Goal: Task Accomplishment & Management: Use online tool/utility

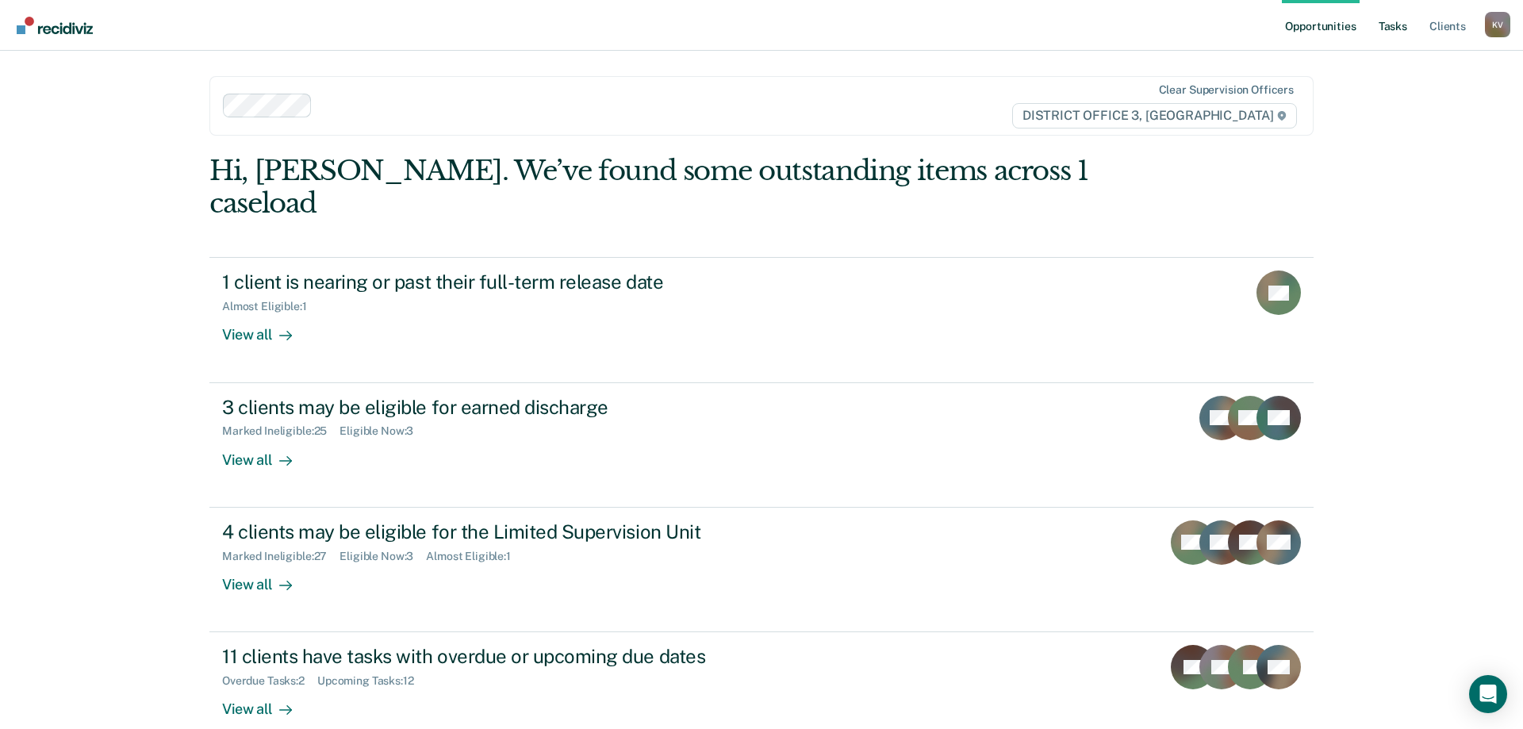
click at [1394, 29] on link "Tasks" at bounding box center [1393, 25] width 35 height 51
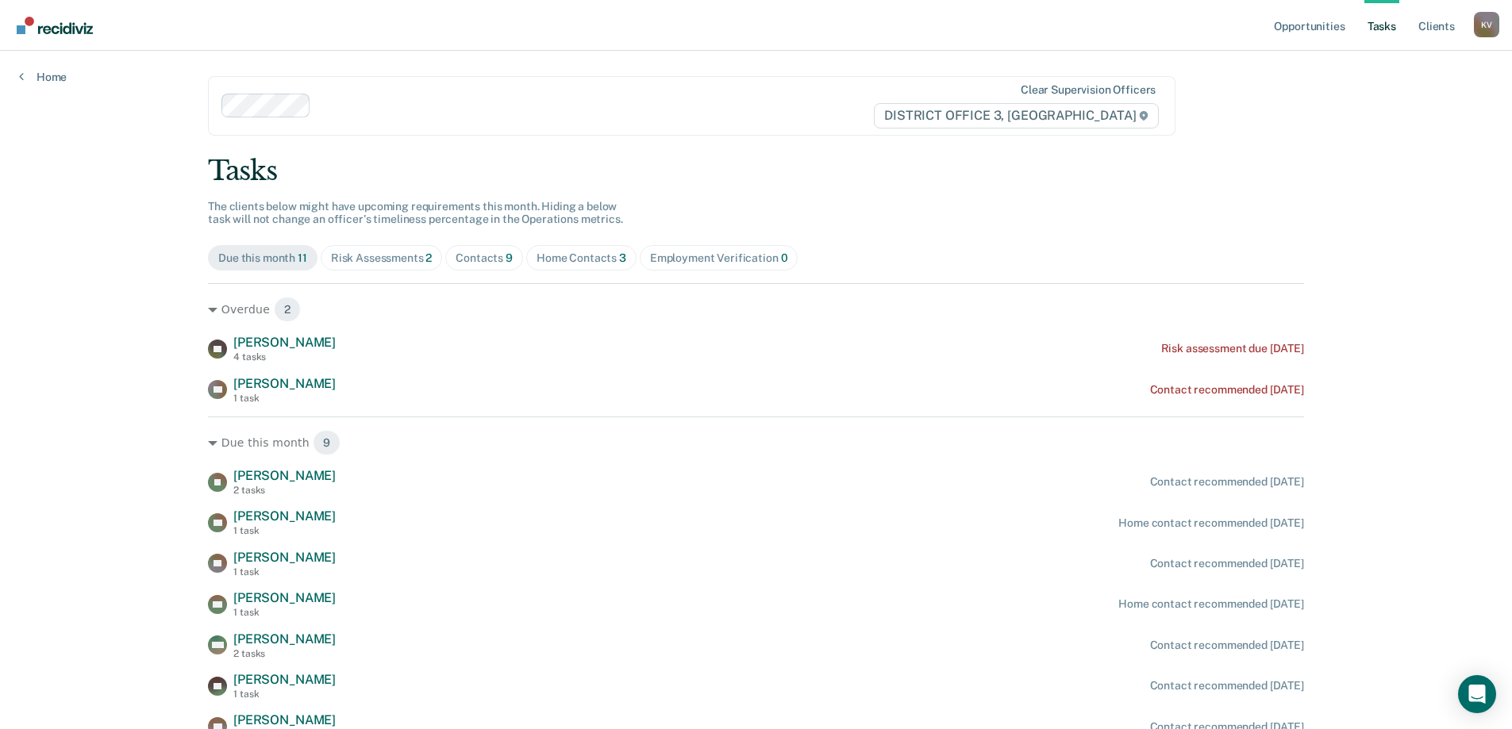
click at [471, 264] on div "Contacts 9" at bounding box center [483, 258] width 57 height 13
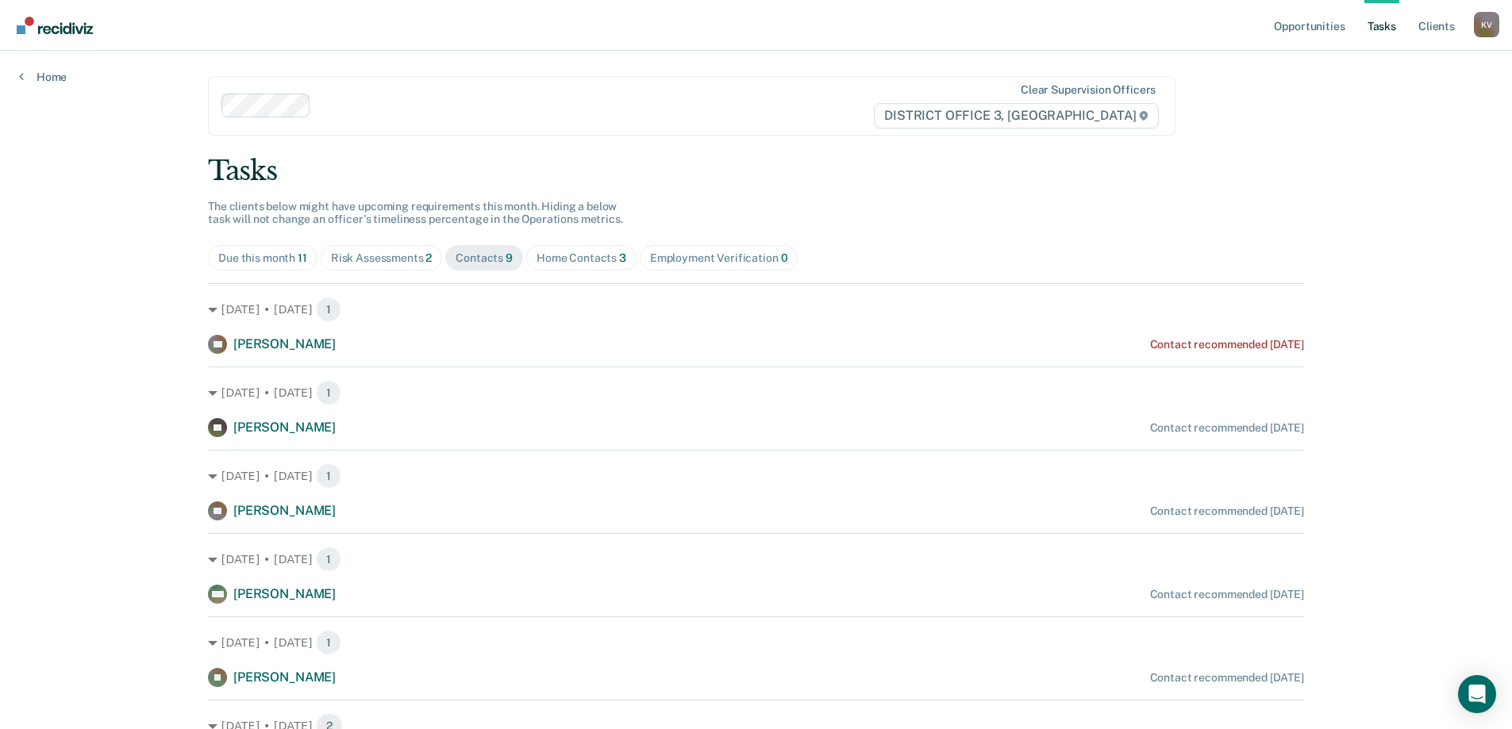
click at [542, 265] on span "Home Contacts 3" at bounding box center [581, 257] width 110 height 25
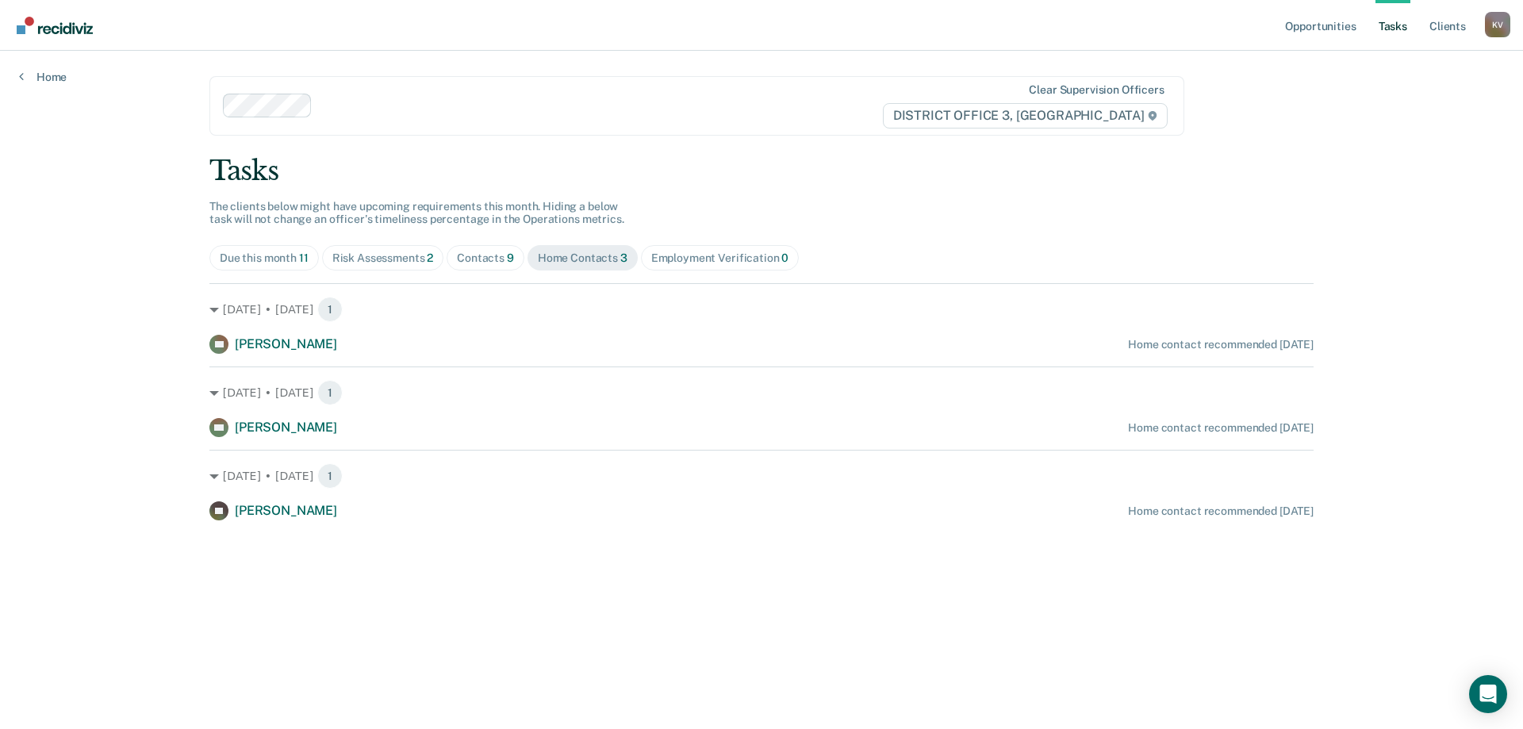
click at [472, 259] on div "Contacts 9" at bounding box center [485, 258] width 57 height 13
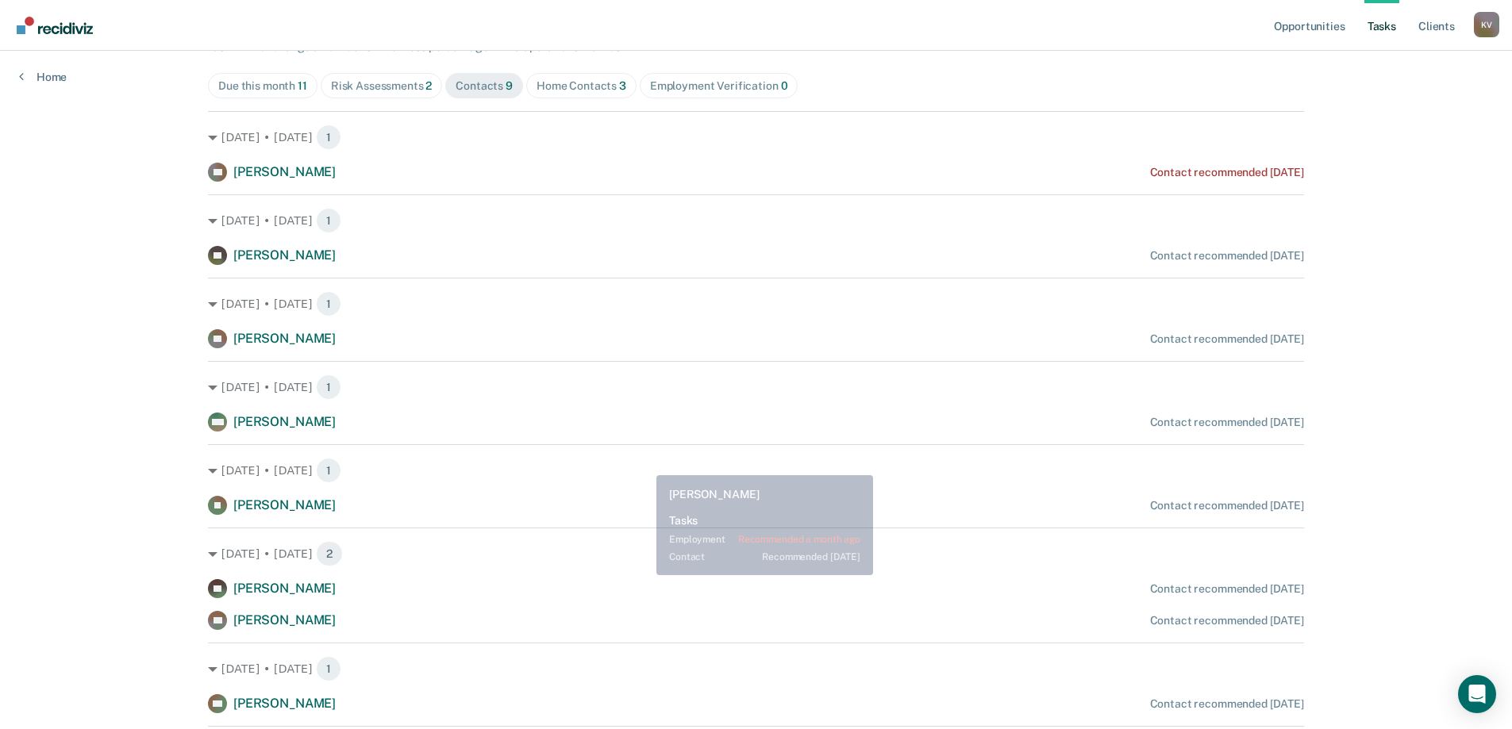
scroll to position [144, 0]
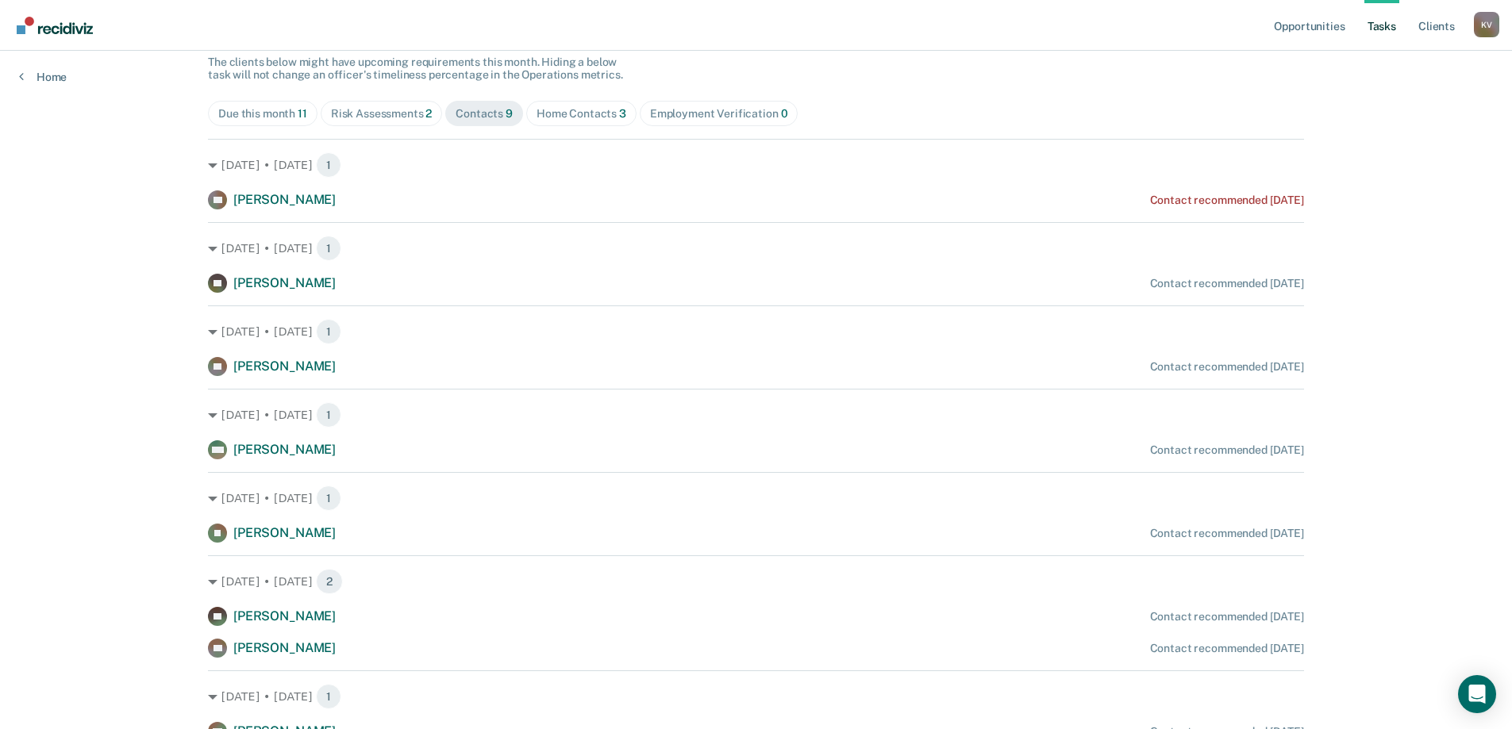
click at [598, 121] on span "Home Contacts 3" at bounding box center [581, 113] width 110 height 25
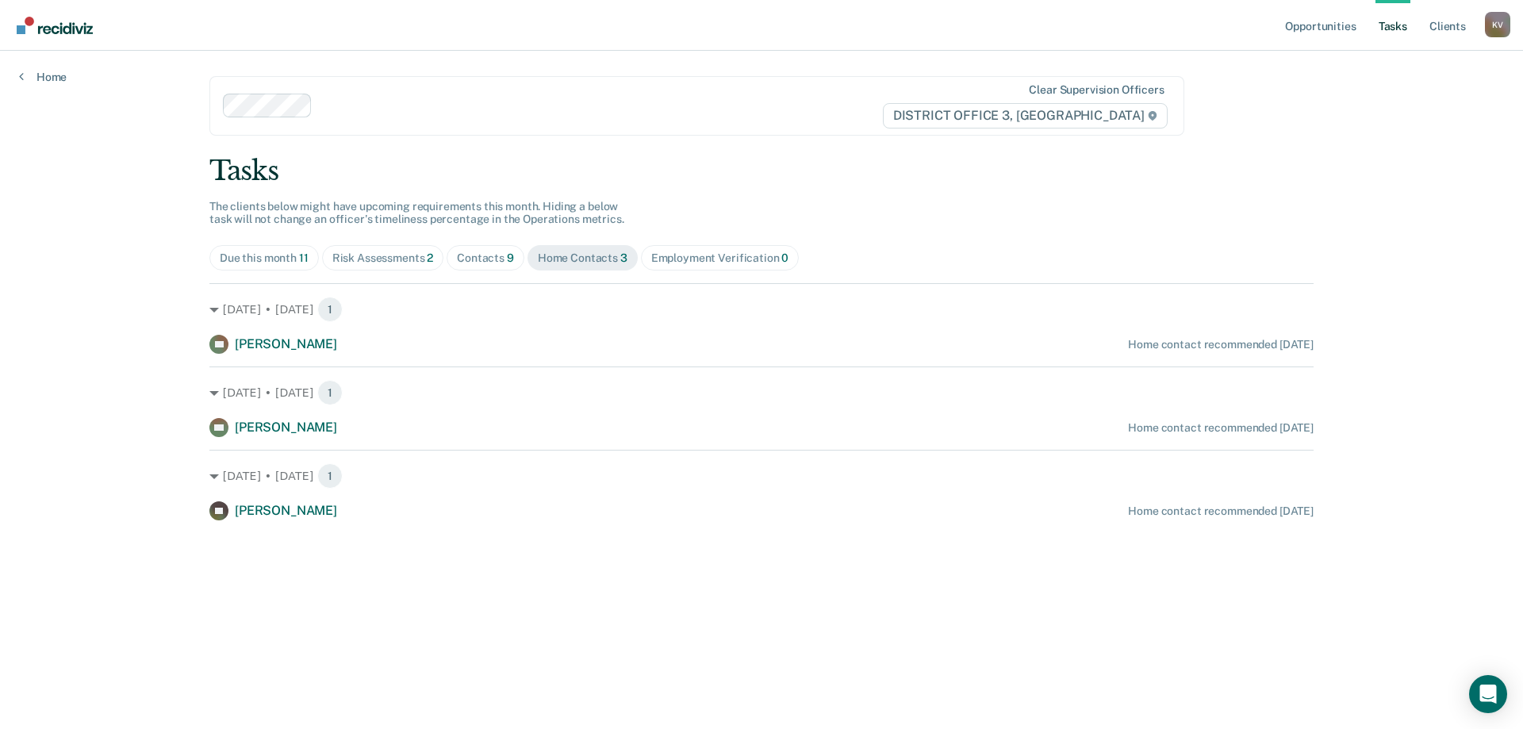
click at [406, 257] on div "Risk Assessments 2" at bounding box center [383, 258] width 102 height 13
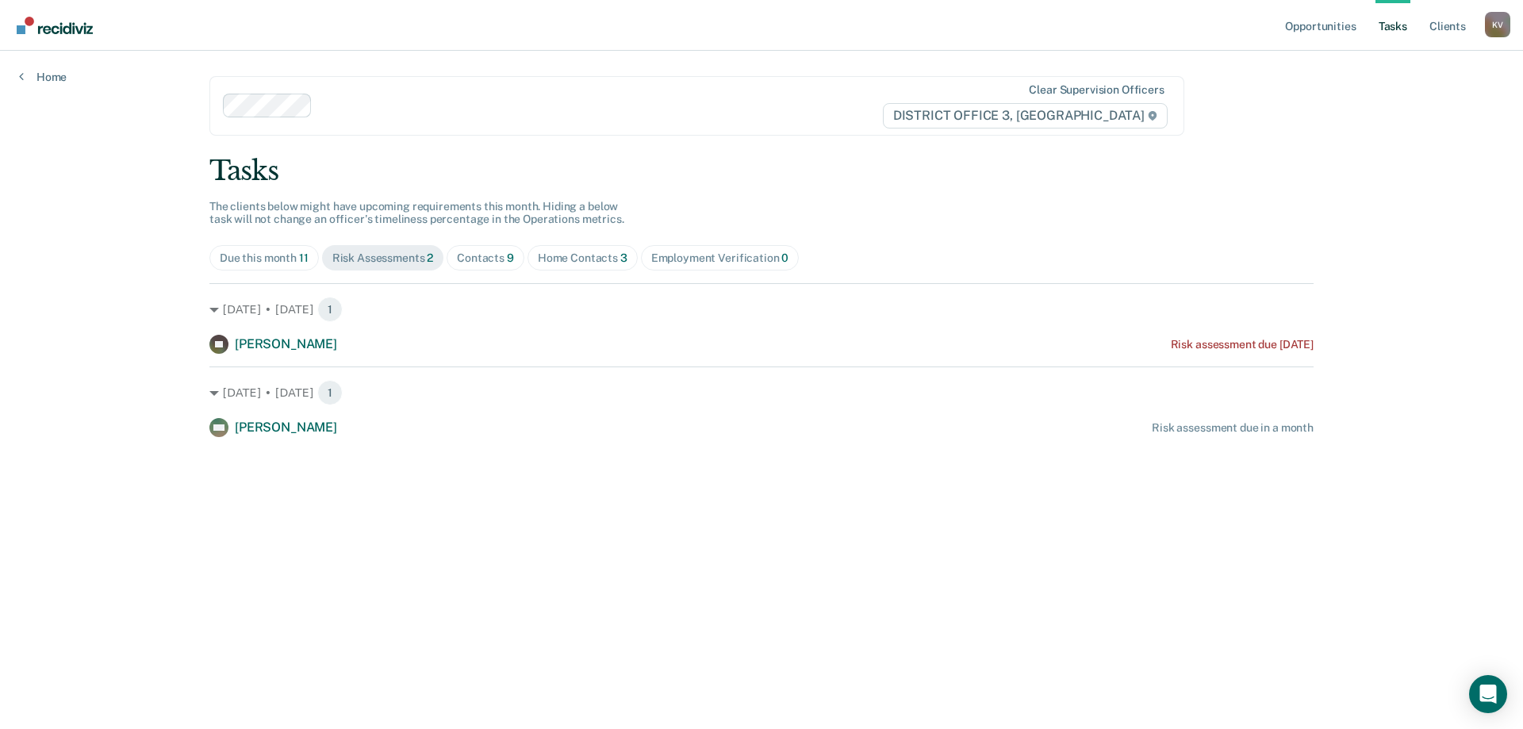
click at [501, 257] on div "Contacts 9" at bounding box center [485, 258] width 57 height 13
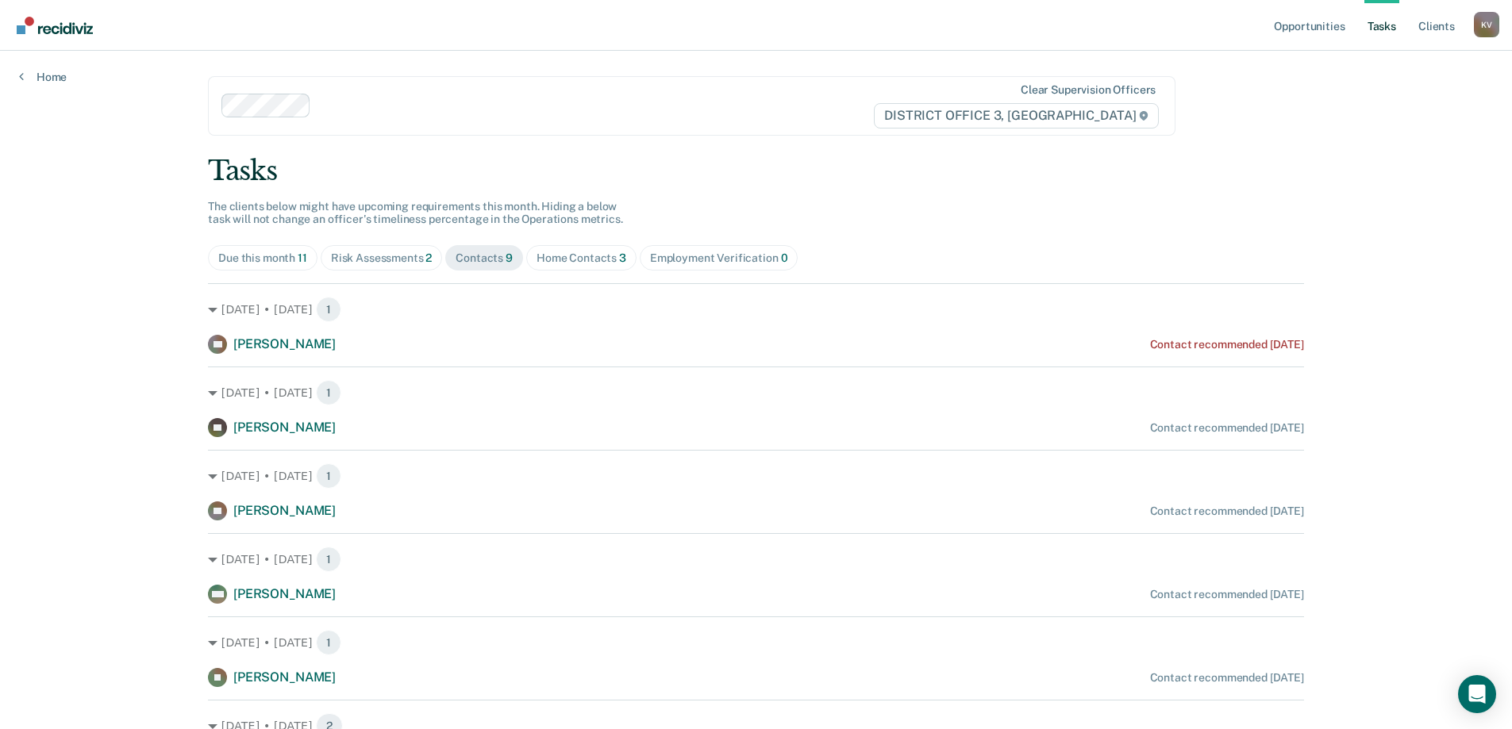
click at [265, 263] on div "Due this month 11" at bounding box center [262, 258] width 89 height 13
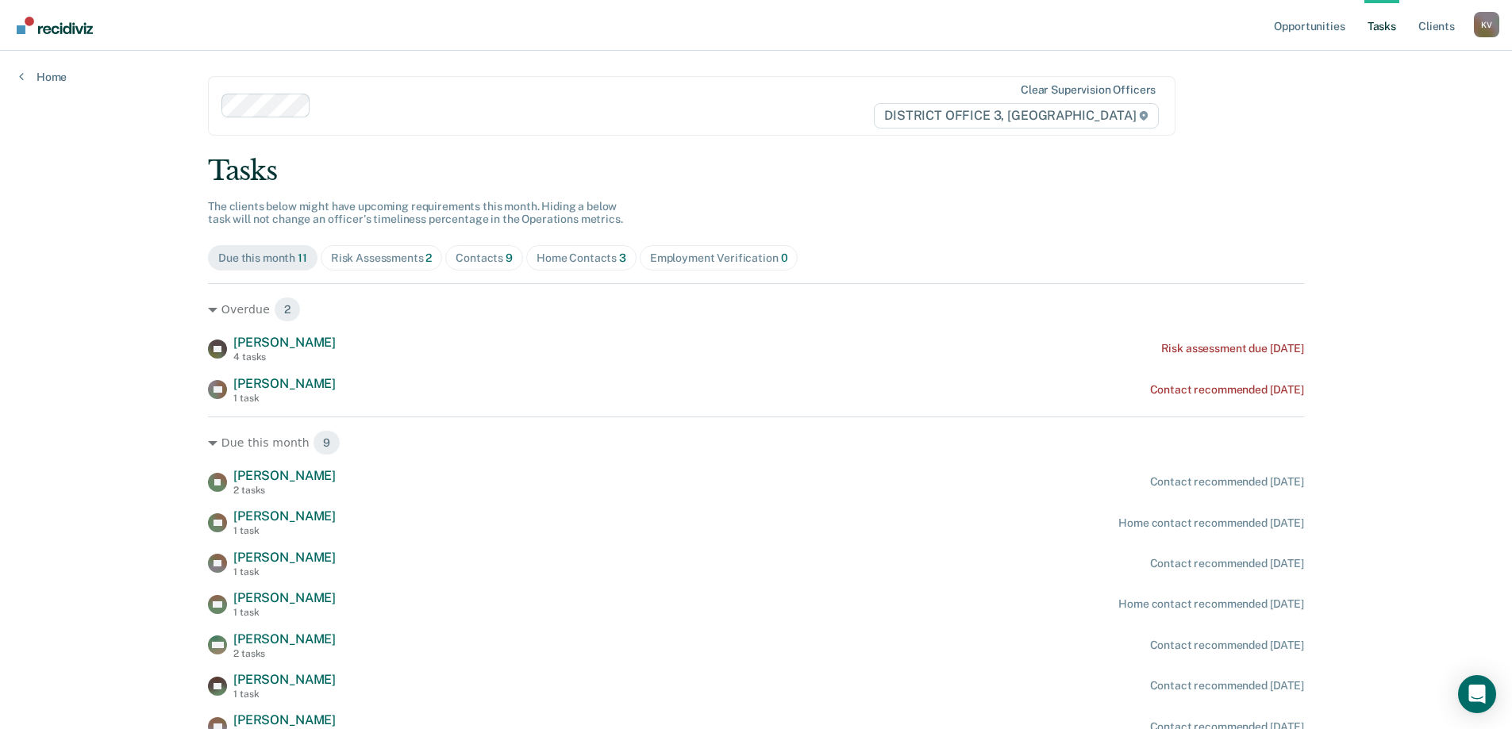
click at [365, 267] on span "Risk Assessments 2" at bounding box center [382, 257] width 122 height 25
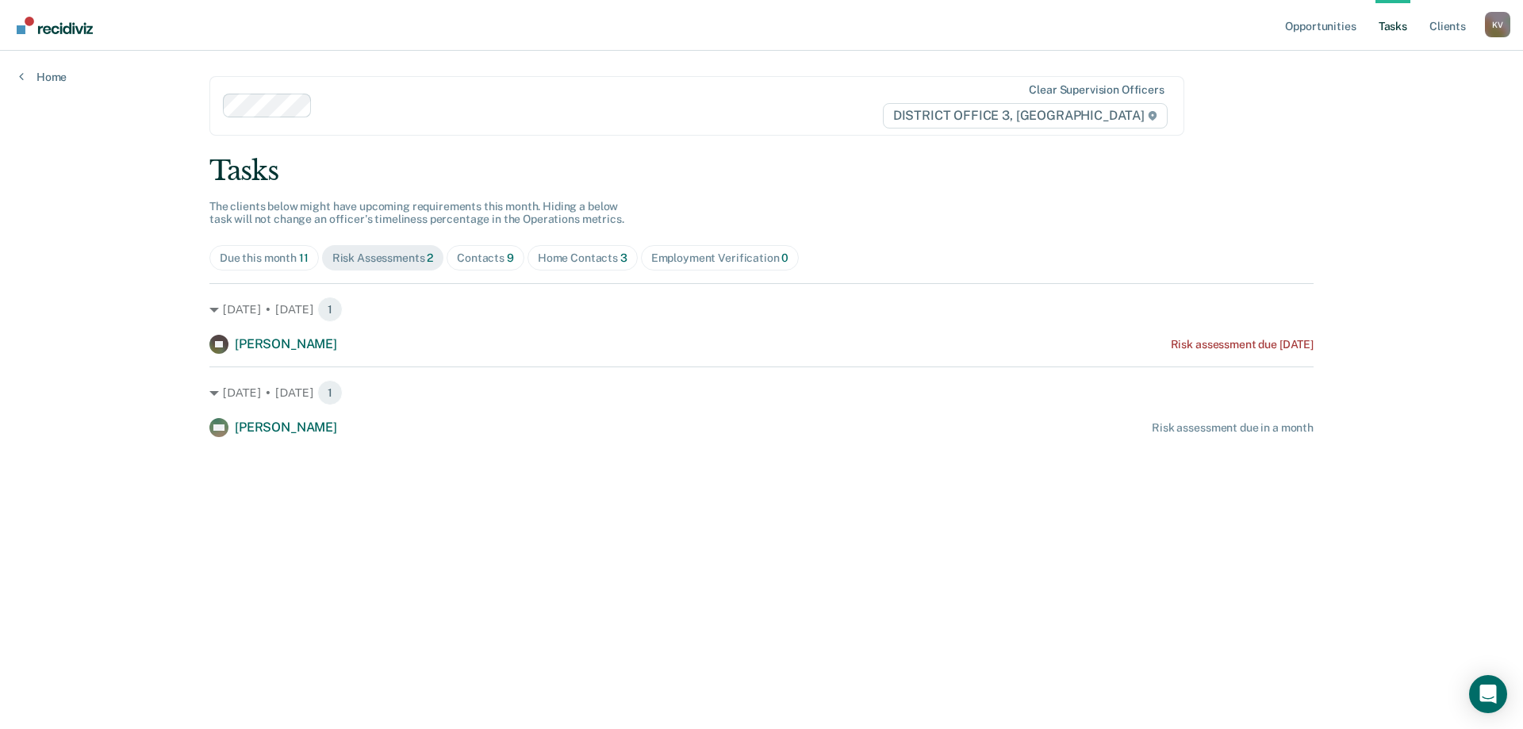
click at [947, 580] on main "Clear supervision officers DISTRICT OFFICE 3, [PERSON_NAME] Tasks The clients b…" at bounding box center [761, 371] width 1143 height 640
